Goal: Register for event/course

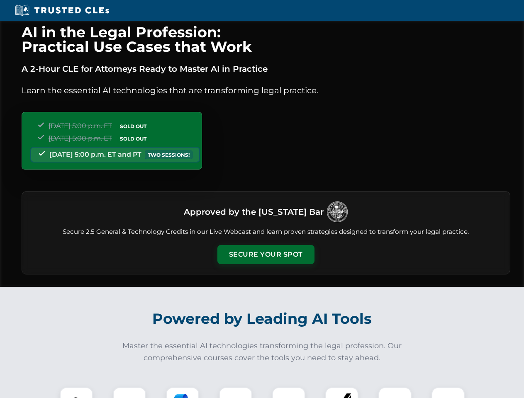
click at [265, 255] on button "Secure Your Spot" at bounding box center [265, 254] width 97 height 19
click at [76, 393] on img at bounding box center [76, 404] width 24 height 24
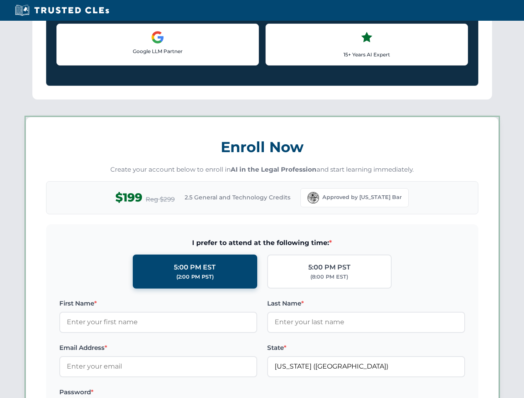
click at [182, 393] on label "Password *" at bounding box center [158, 392] width 198 height 10
